Goal: Information Seeking & Learning: Learn about a topic

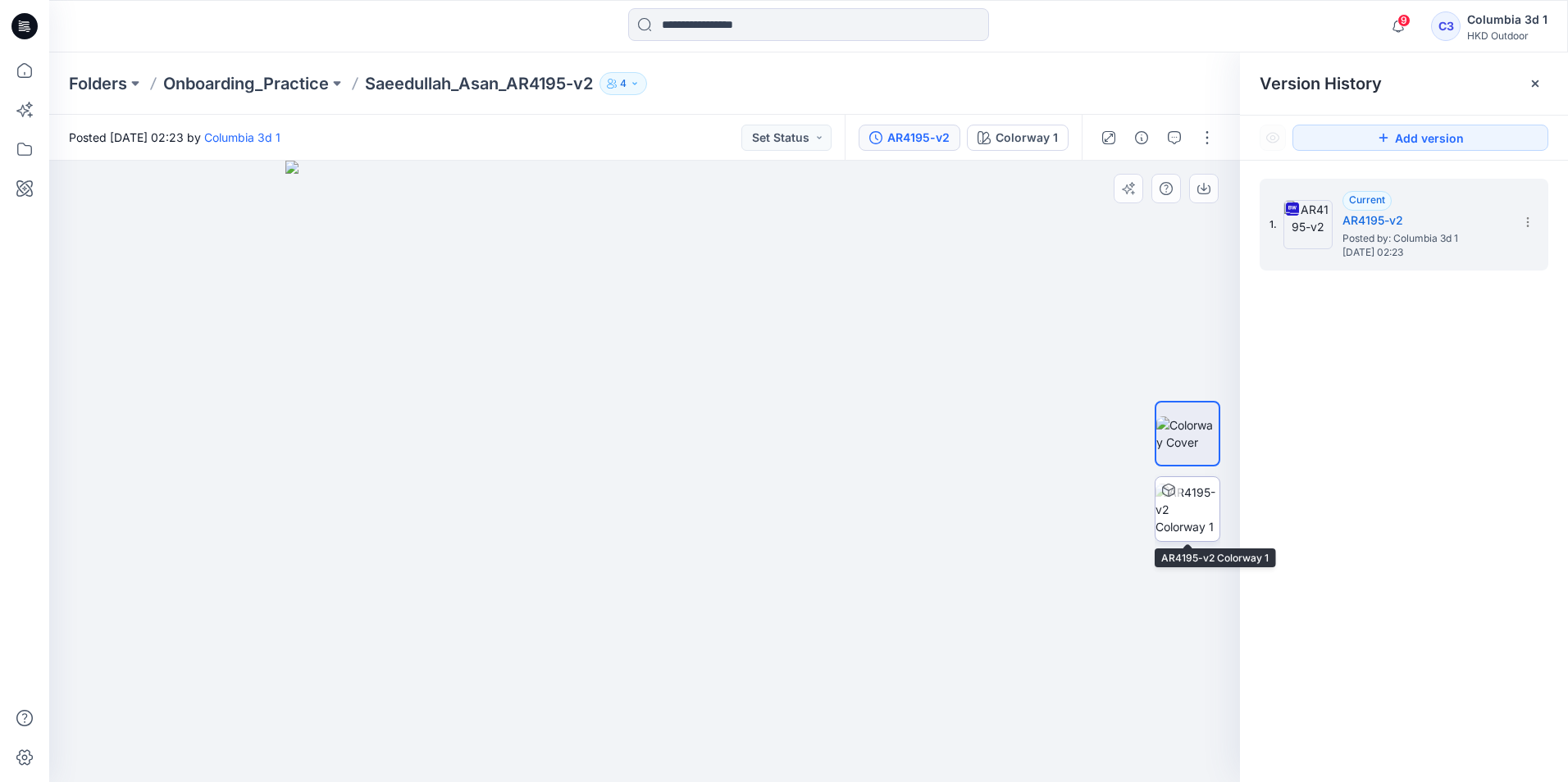
click at [1180, 522] on img at bounding box center [1187, 509] width 64 height 52
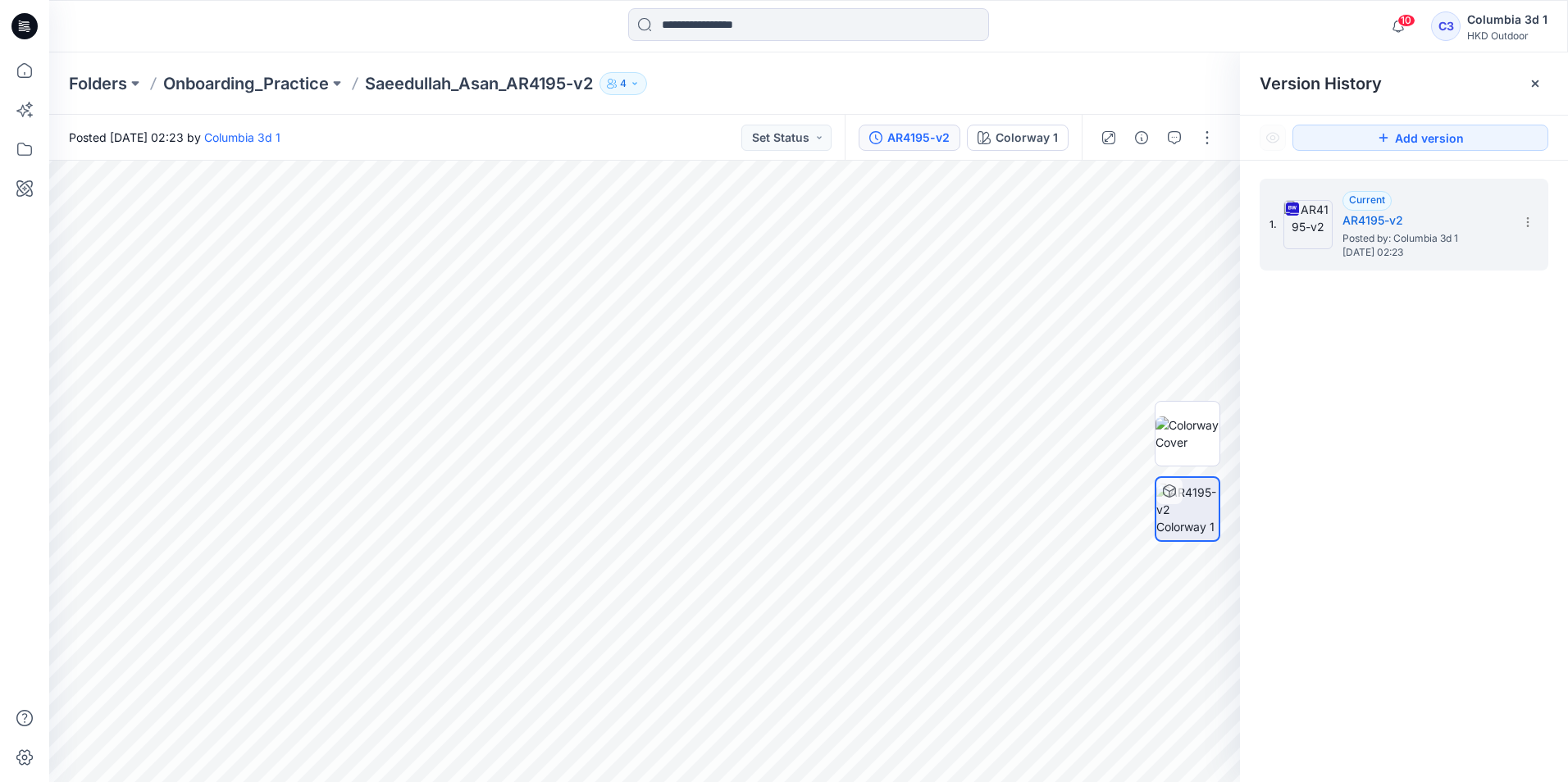
click at [24, 25] on icon at bounding box center [25, 24] width 8 height 1
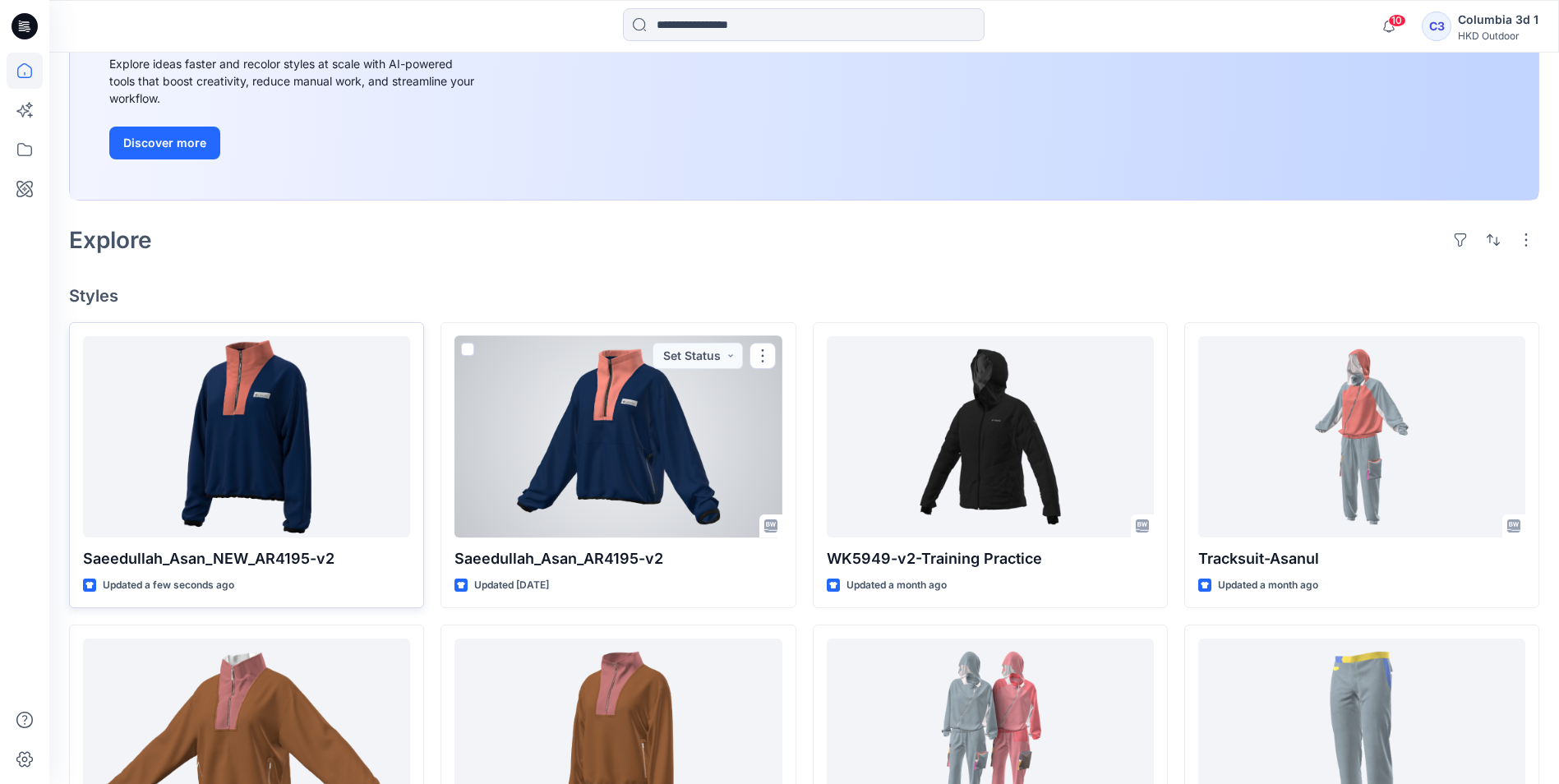
scroll to position [247, 0]
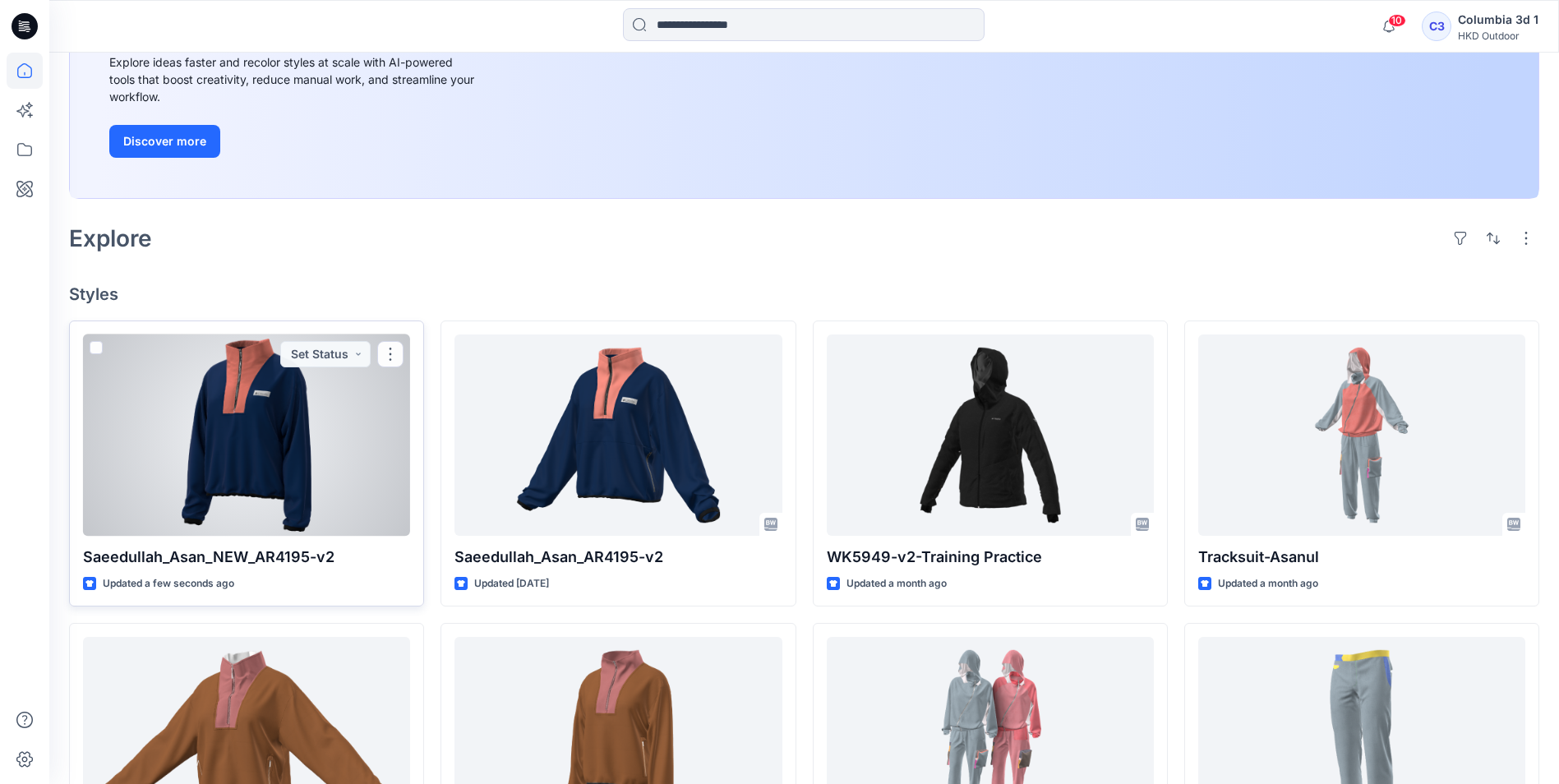
click at [276, 455] on div at bounding box center [247, 435] width 327 height 202
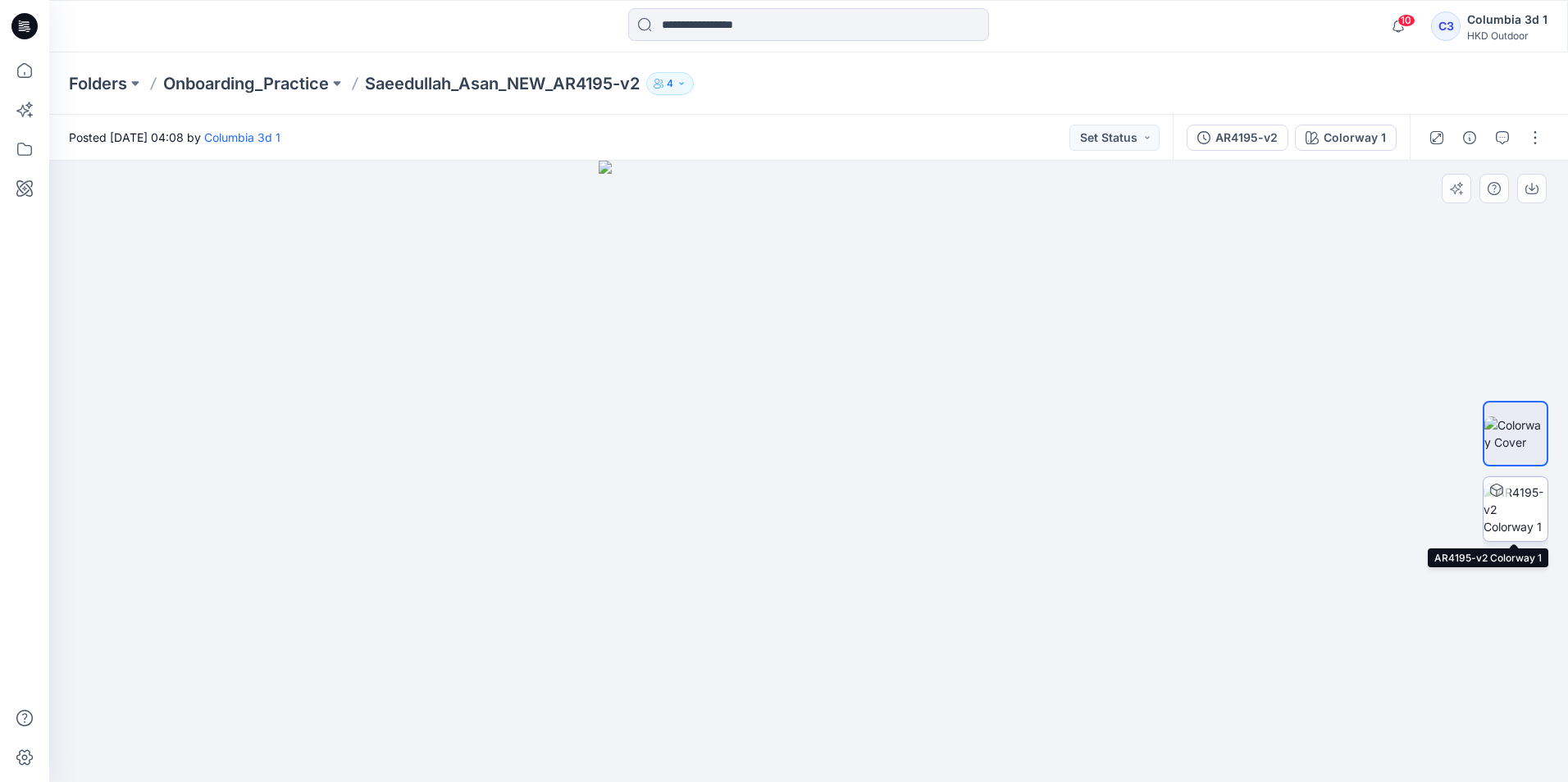
click at [1509, 521] on img at bounding box center [1515, 509] width 64 height 52
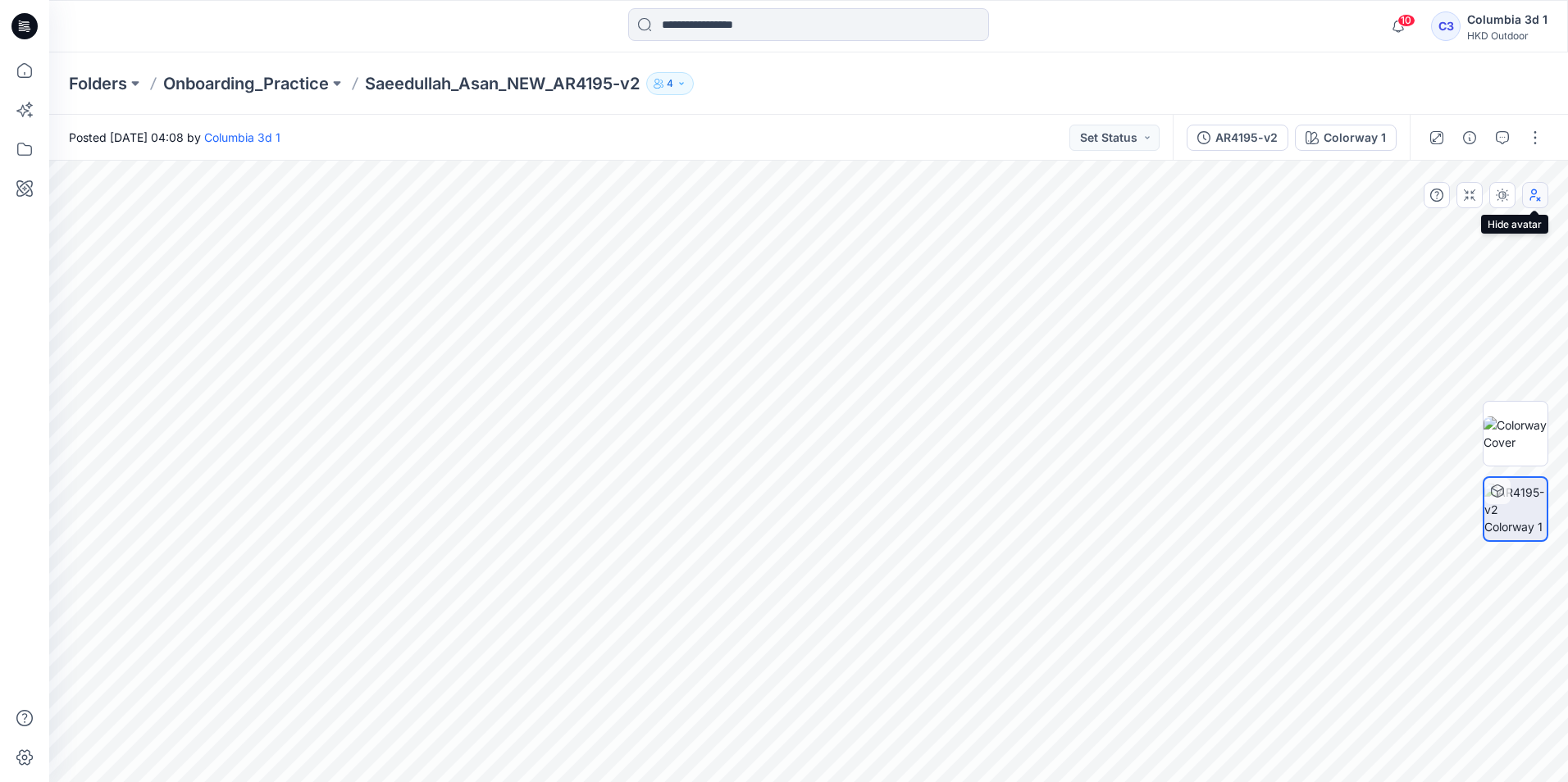
click at [1530, 192] on icon "button" at bounding box center [1534, 194] width 13 height 13
click at [1535, 195] on icon "button" at bounding box center [1534, 194] width 13 height 13
click at [1537, 199] on icon "button" at bounding box center [1534, 194] width 13 height 13
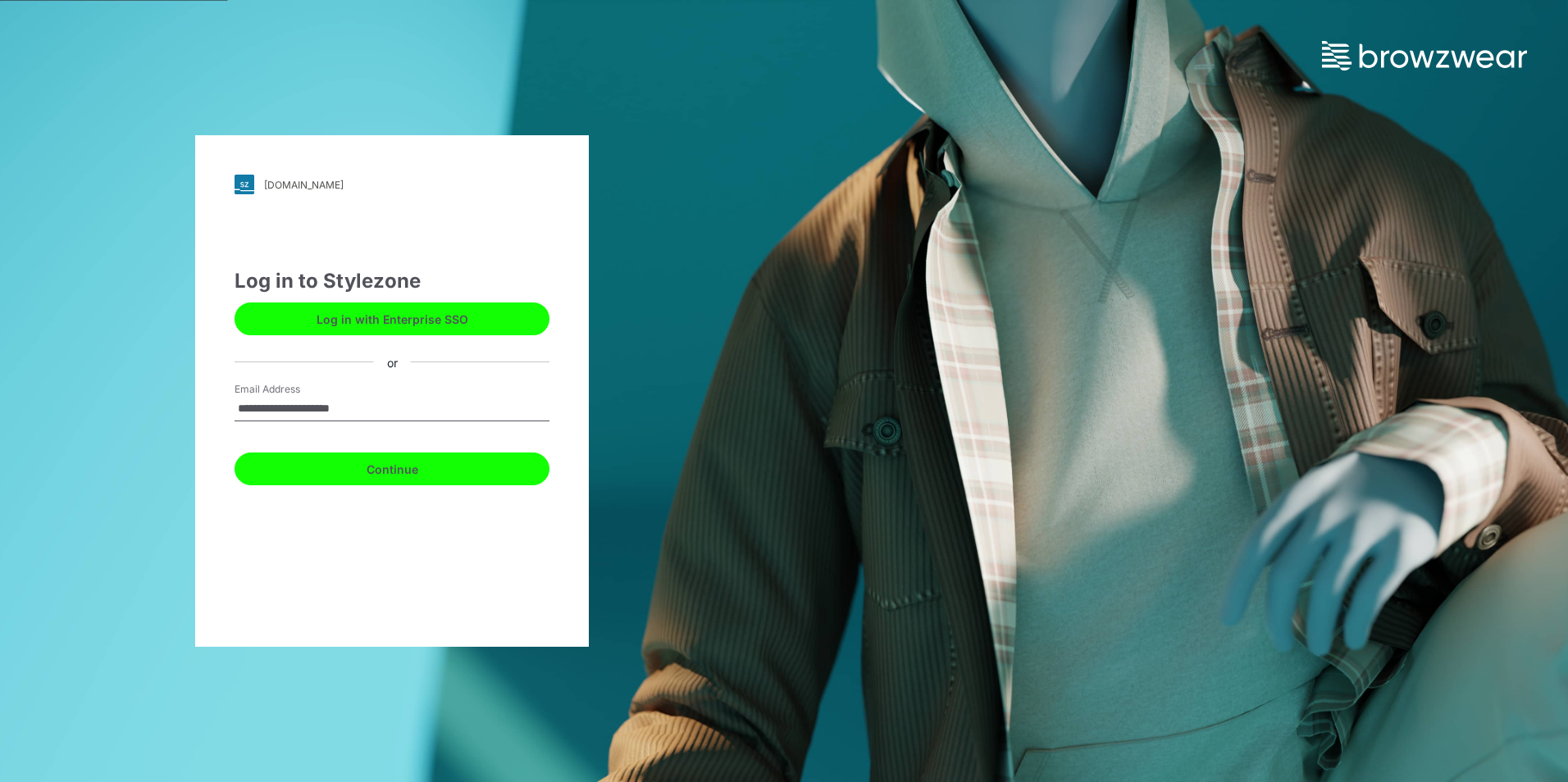
click at [364, 461] on button "Continue" at bounding box center [391, 468] width 315 height 33
